Goal: Information Seeking & Learning: Learn about a topic

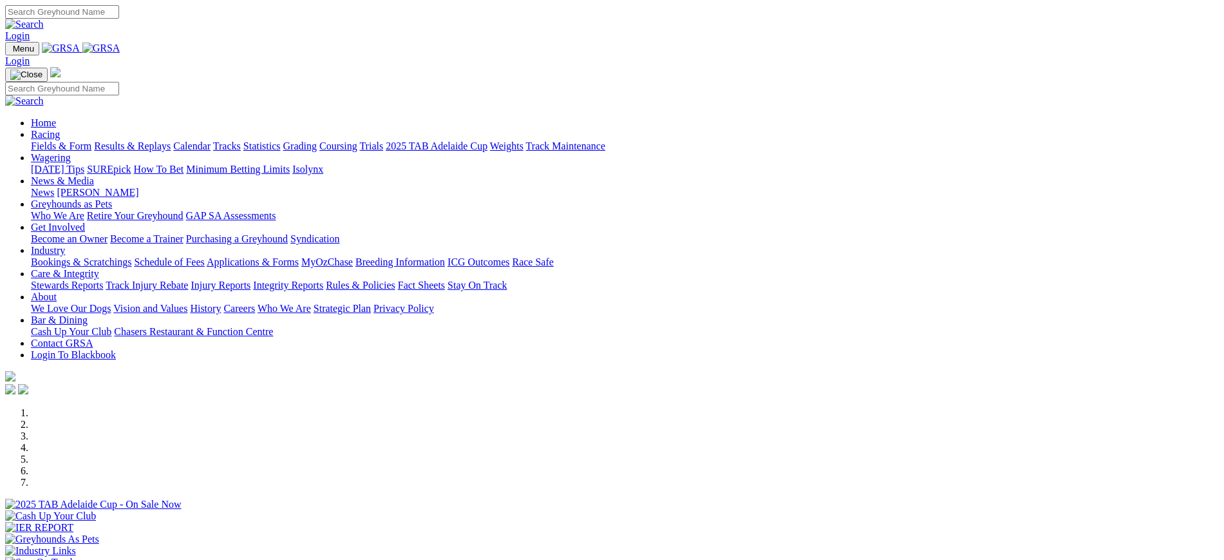
click at [138, 187] on link "[PERSON_NAME]" at bounding box center [98, 192] width 82 height 11
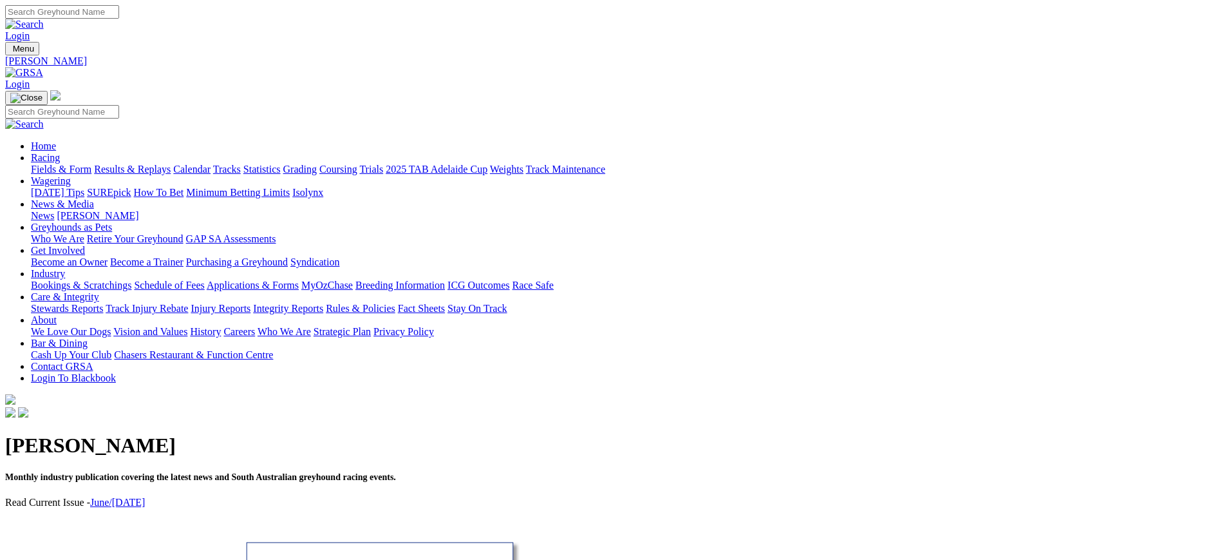
click at [54, 210] on link "News" at bounding box center [42, 215] width 23 height 11
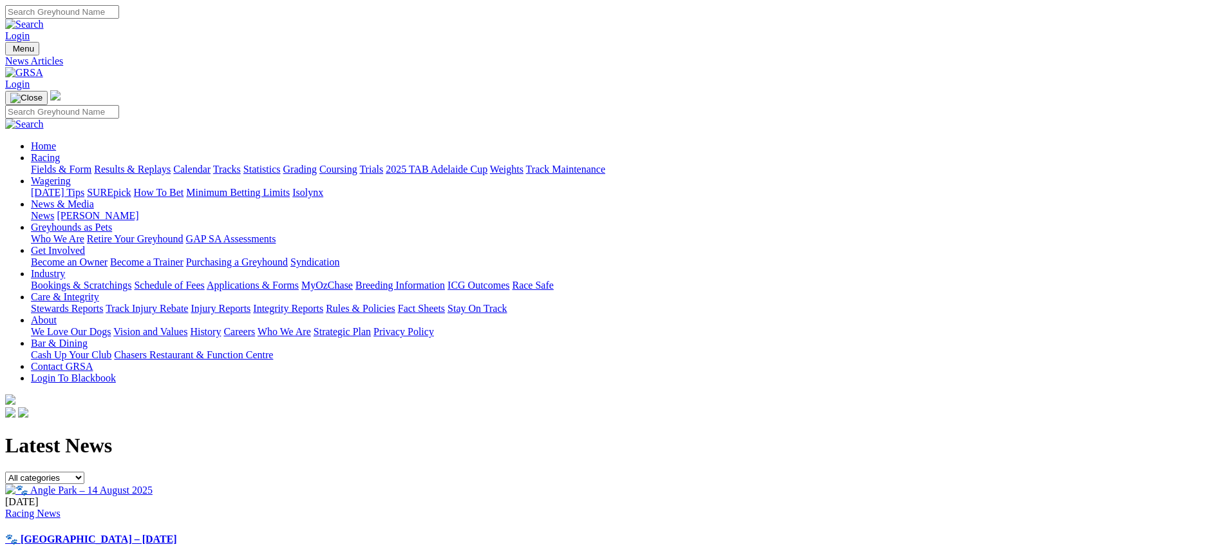
click at [43, 67] on img at bounding box center [24, 73] width 38 height 12
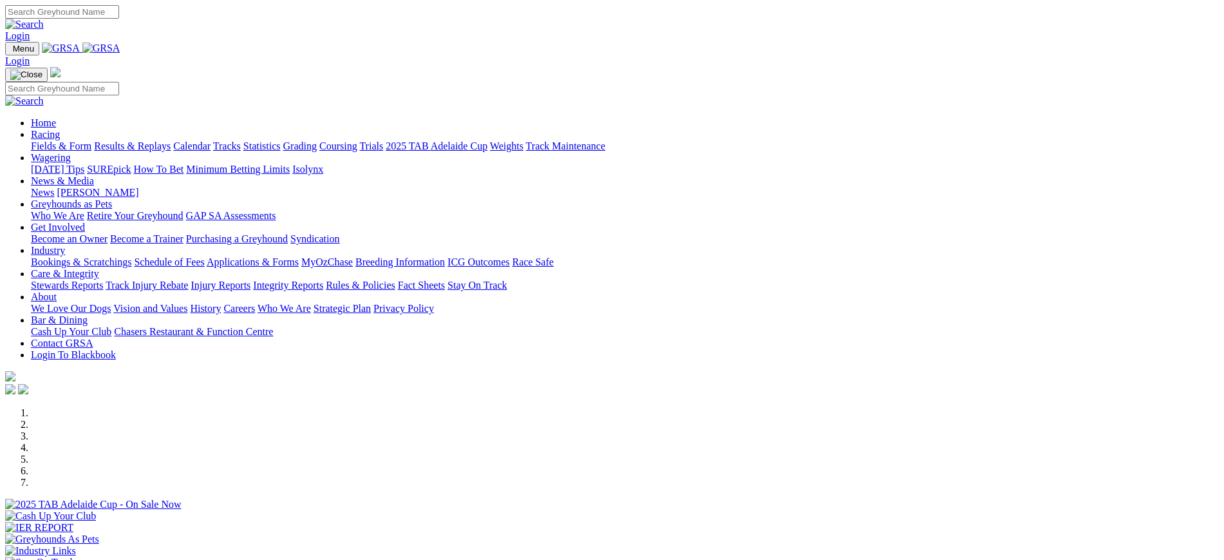
click at [103, 279] on link "Stewards Reports" at bounding box center [67, 284] width 72 height 11
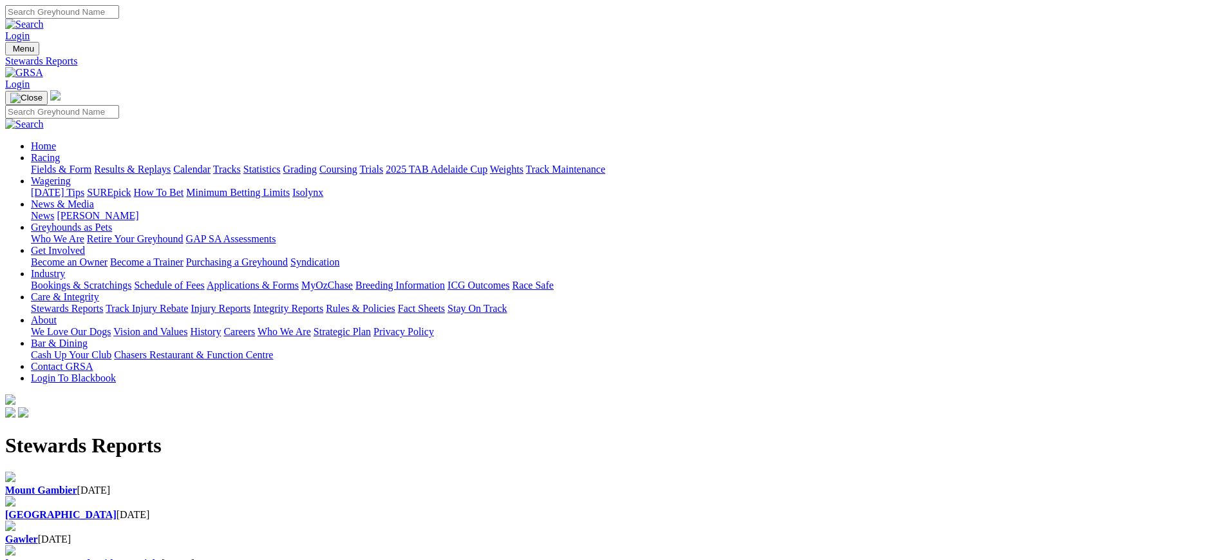
click at [410, 509] on div "[GEOGRAPHIC_DATA] [DATE]" at bounding box center [612, 515] width 1214 height 12
click at [462, 496] on div "[GEOGRAPHIC_DATA] [DATE]" at bounding box center [612, 508] width 1214 height 24
click at [43, 67] on img at bounding box center [24, 73] width 38 height 12
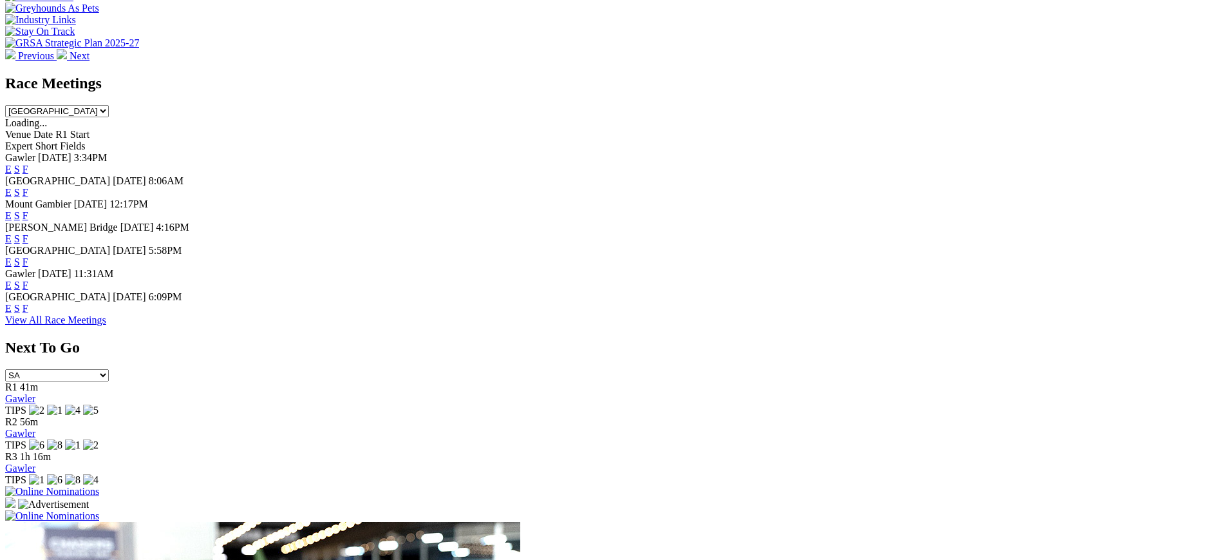
scroll to position [522, 0]
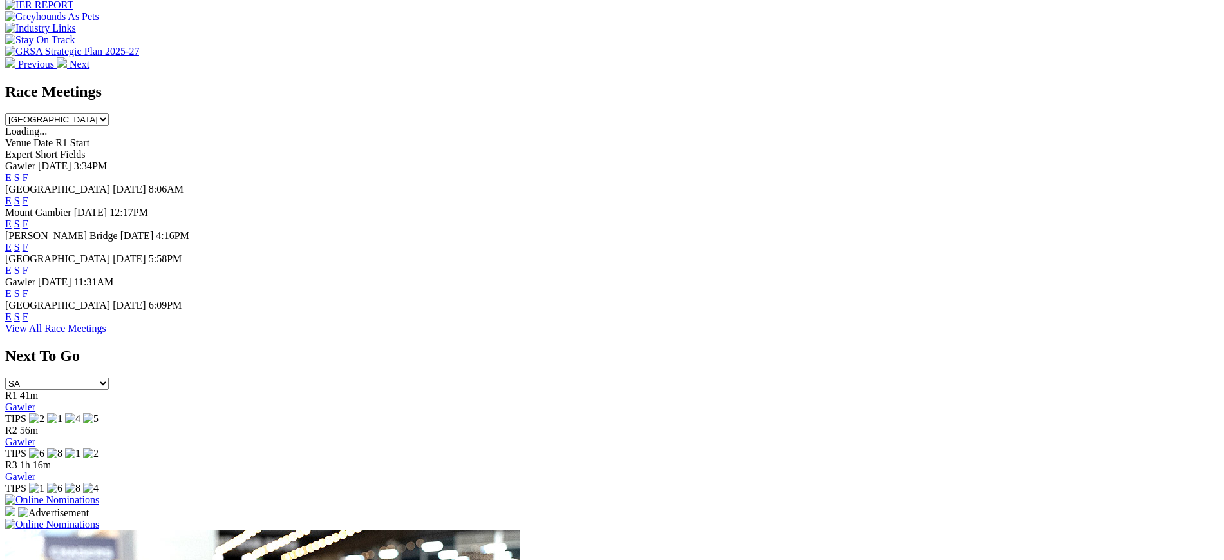
click at [28, 241] on link "F" at bounding box center [26, 246] width 6 height 11
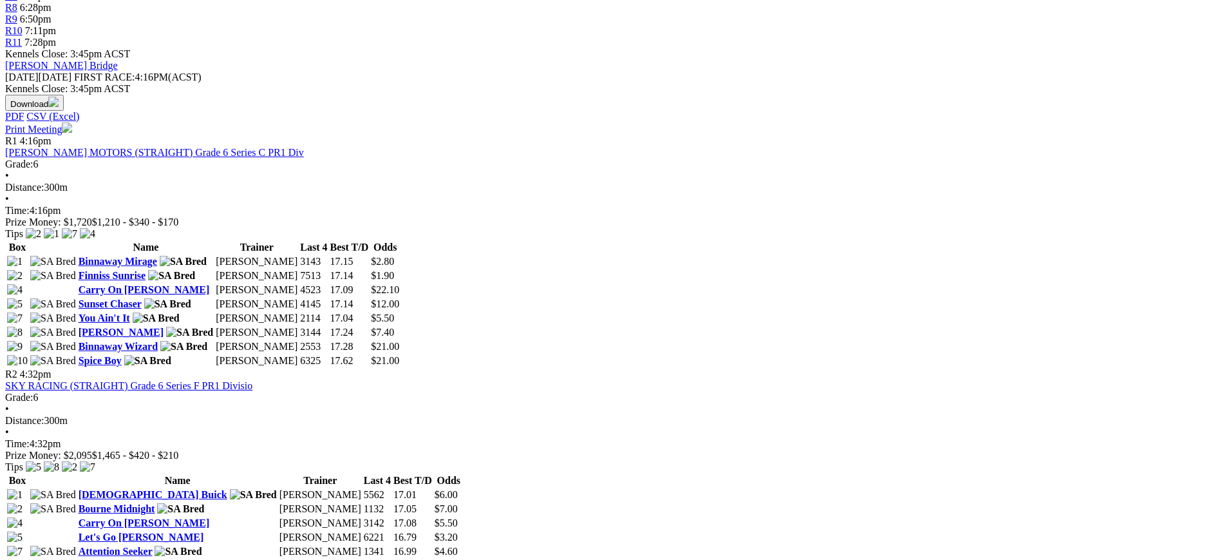
scroll to position [547, 0]
